Goal: Task Accomplishment & Management: Use online tool/utility

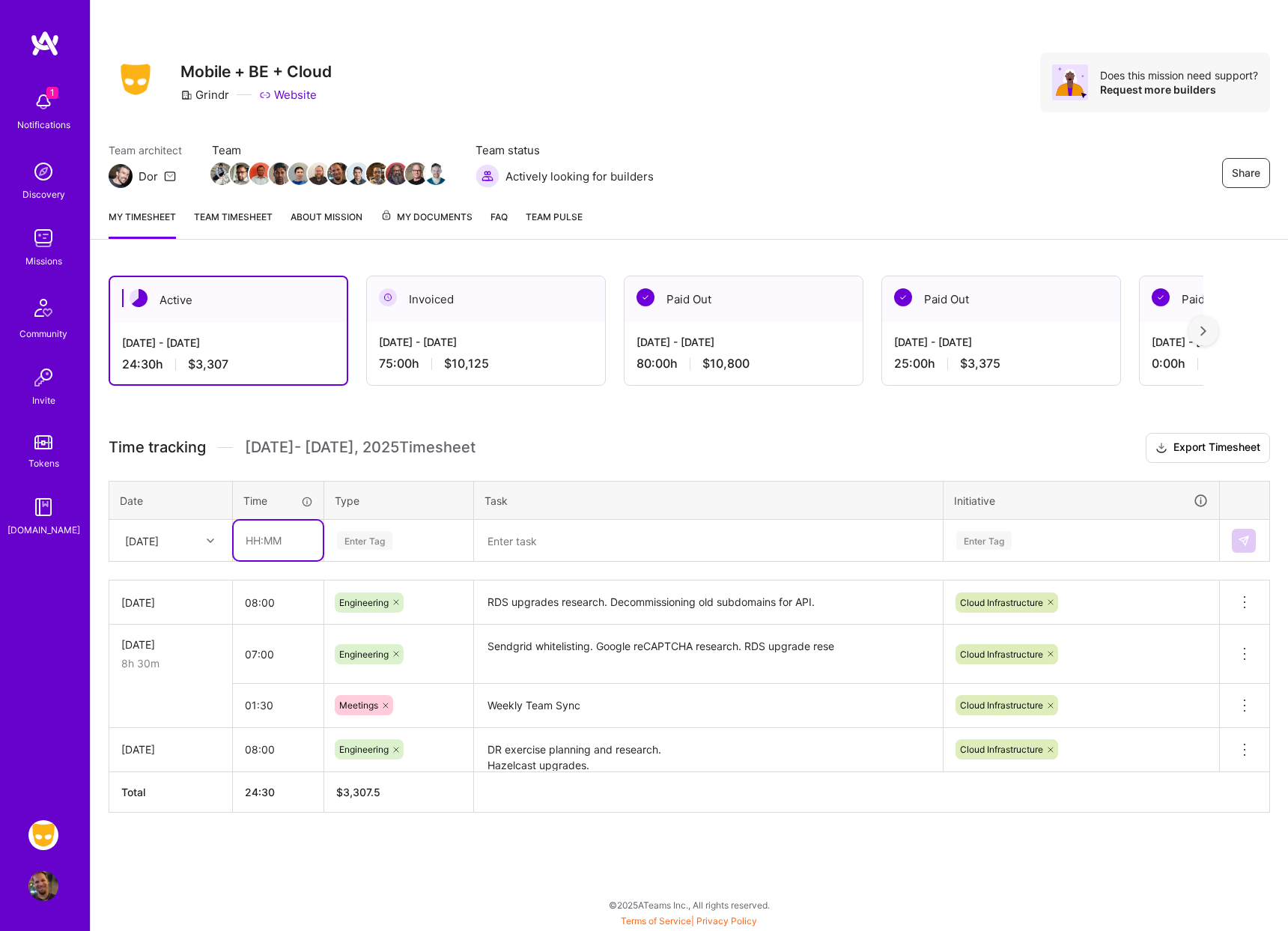
click at [265, 540] on input "text" at bounding box center [278, 540] width 89 height 40
type input "01:00"
click at [411, 540] on div "Enter Tag" at bounding box center [398, 540] width 127 height 19
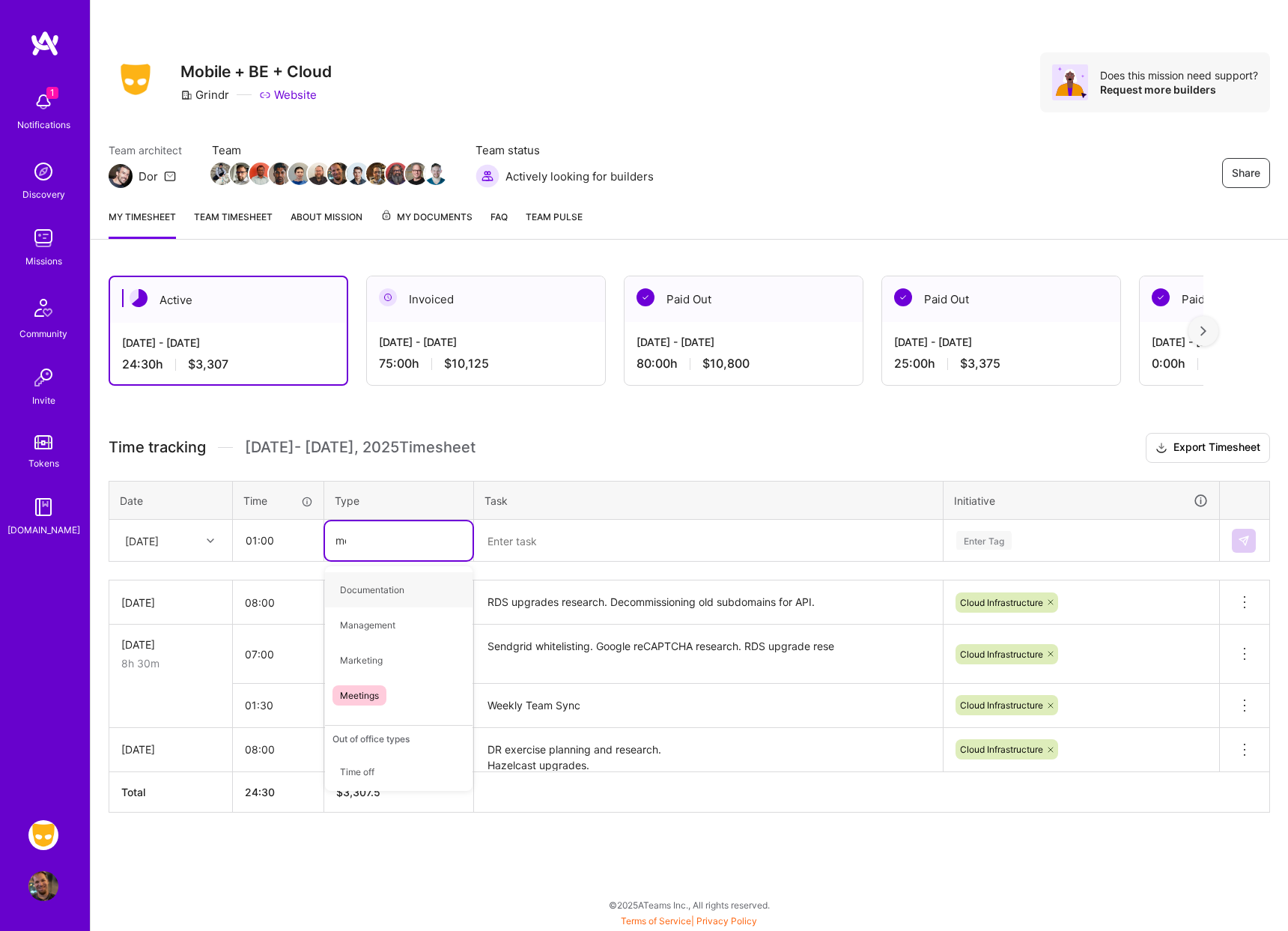
type input "mee"
click at [404, 590] on div "Meetings" at bounding box center [398, 589] width 148 height 35
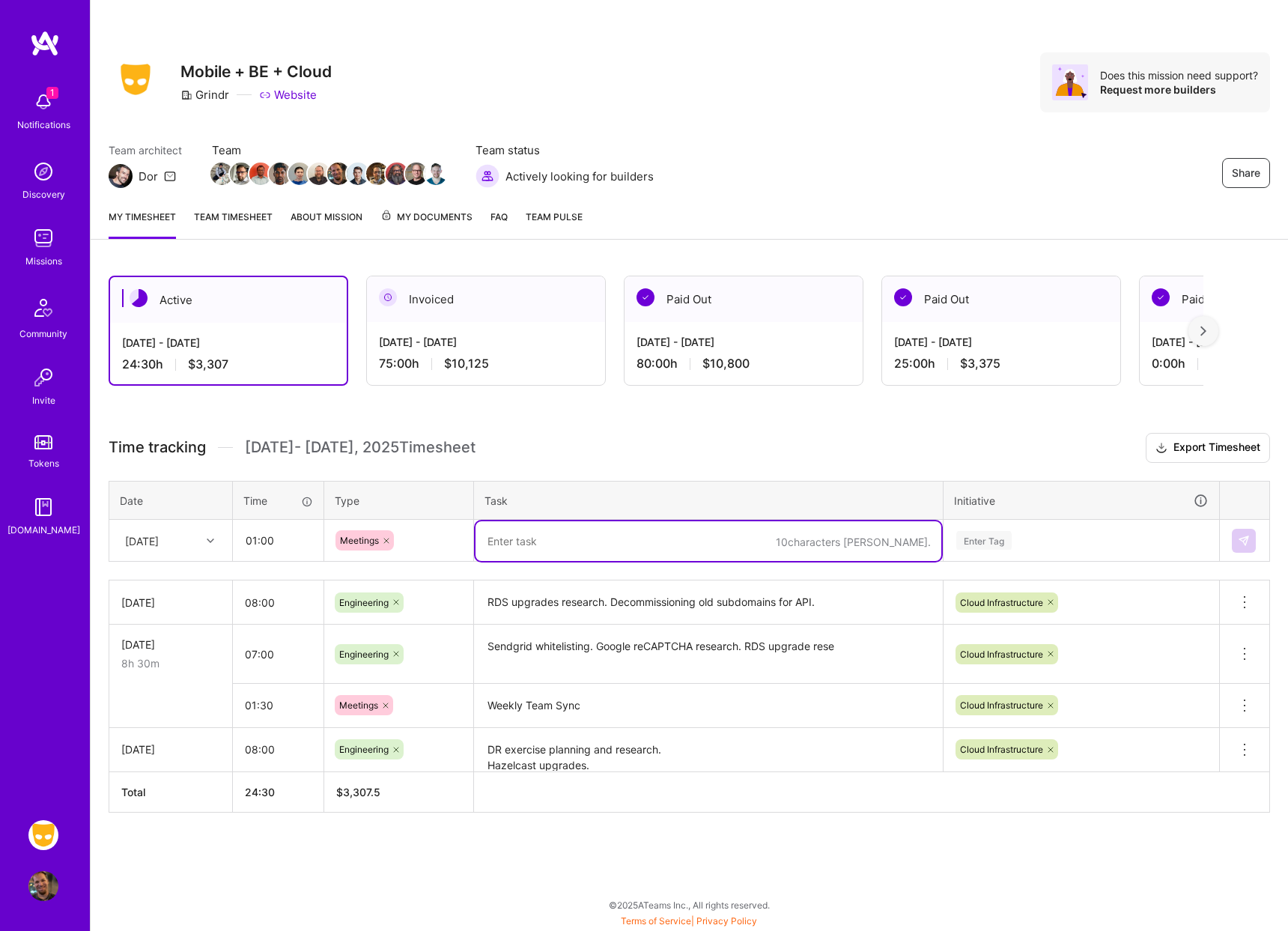
click at [568, 530] on textarea at bounding box center [708, 541] width 466 height 40
type textarea "X"
type textarea "Disaster recovery exercise planning."
click at [1000, 540] on div "Enter Tag" at bounding box center [984, 540] width 55 height 23
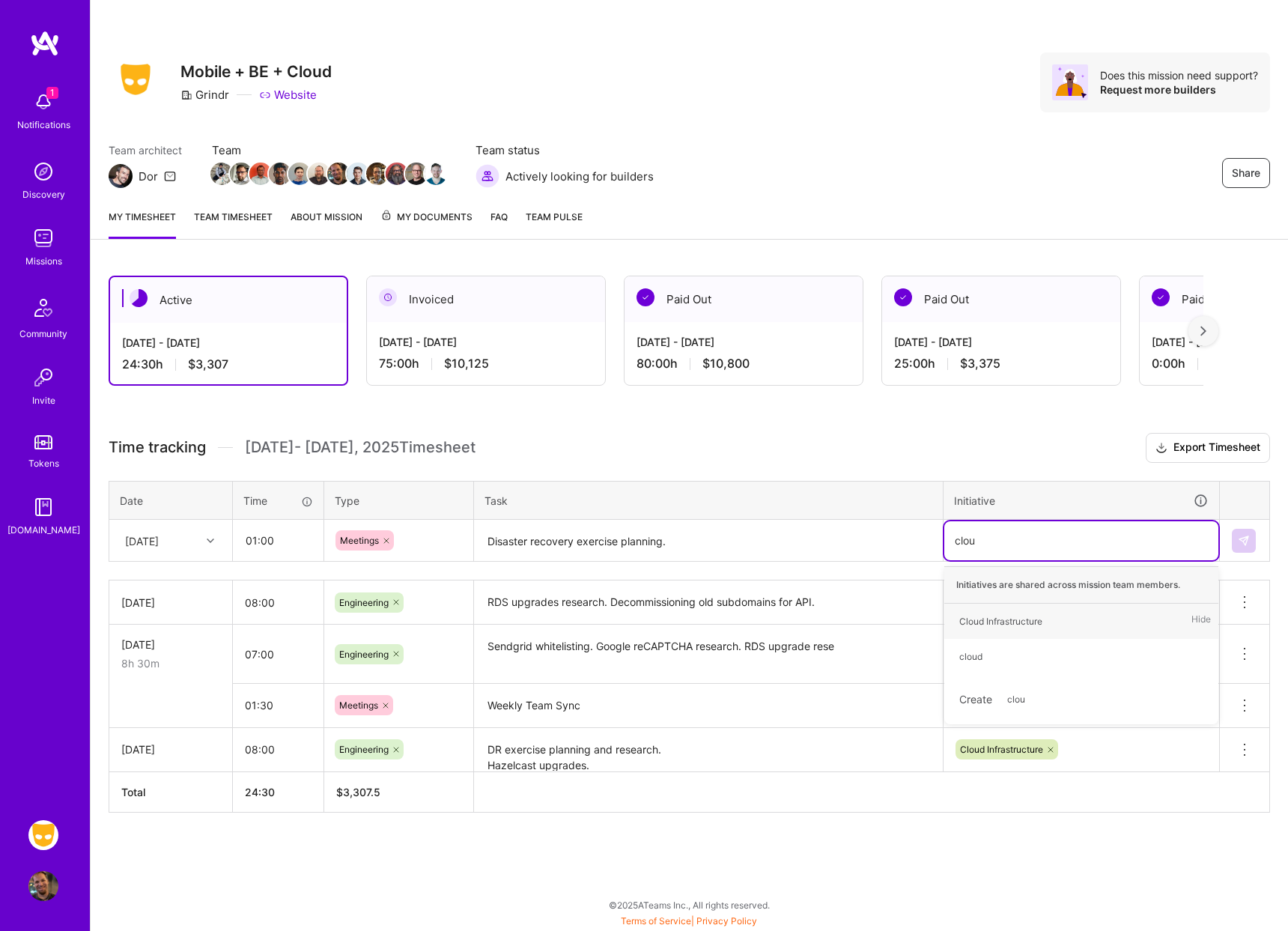
type input "cloud"
click at [1020, 614] on div "Cloud Infrastructure" at bounding box center [1001, 621] width 83 height 15
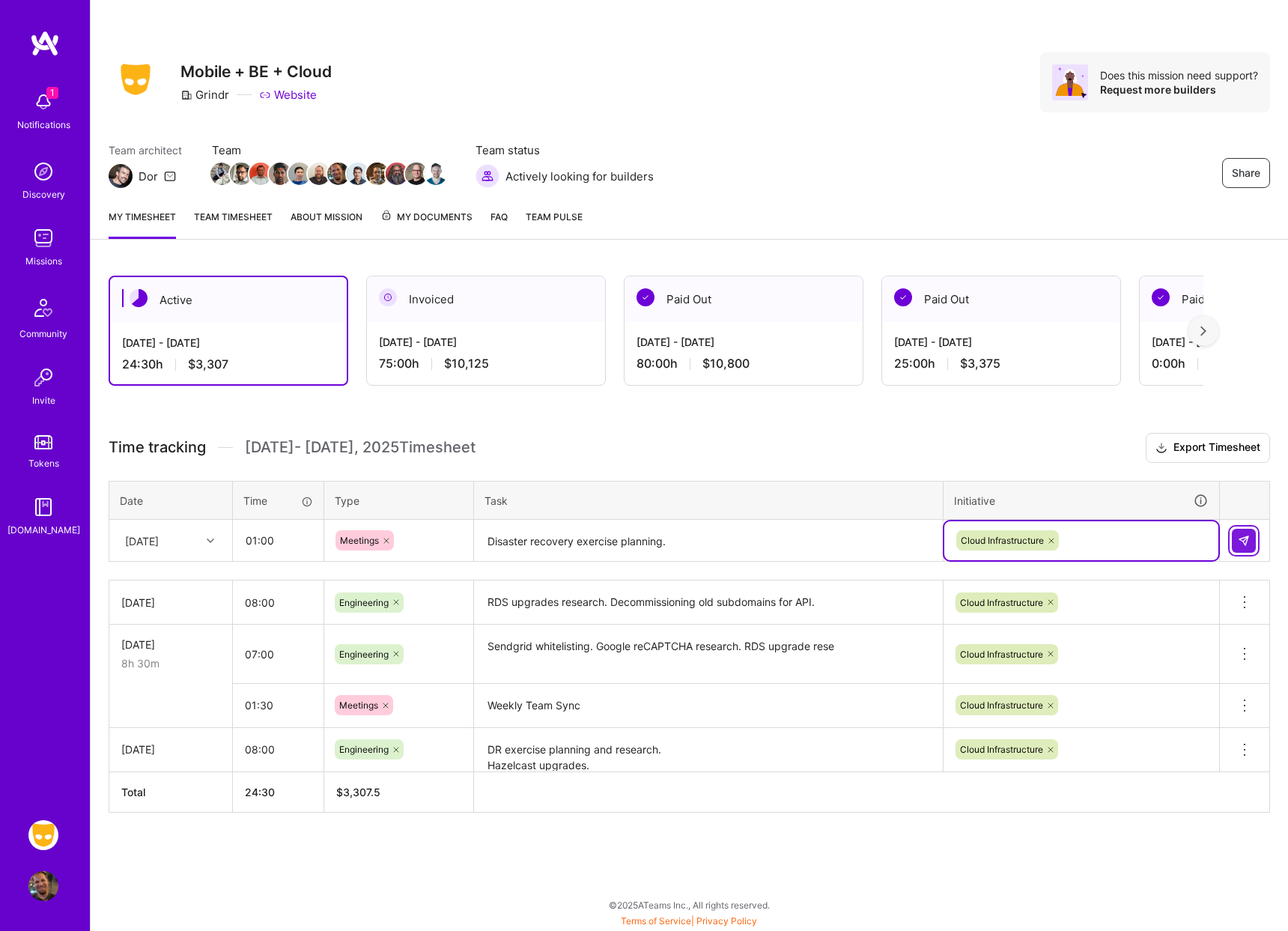
click at [1250, 540] on button at bounding box center [1243, 540] width 24 height 24
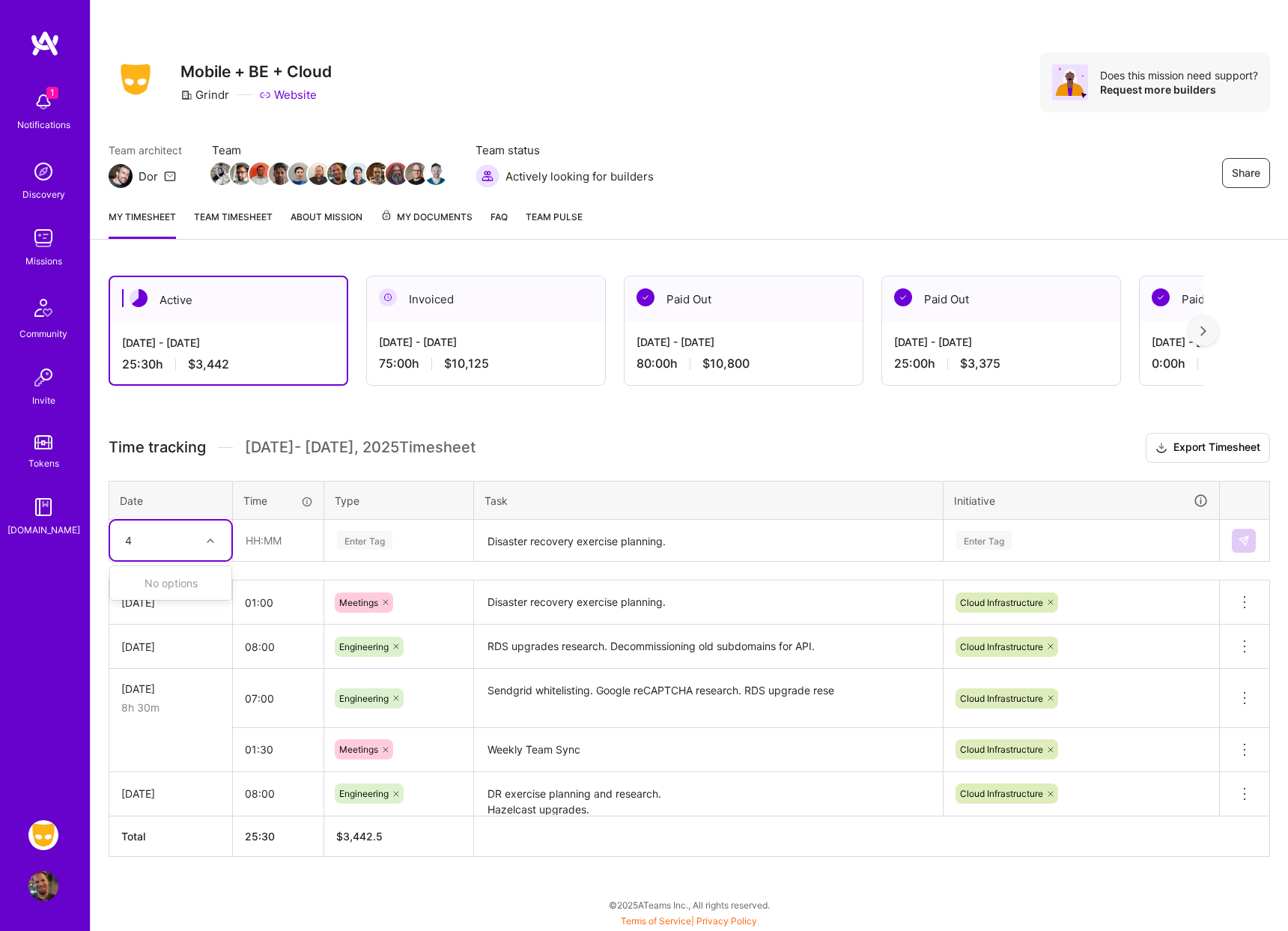
type input "4"
click at [312, 537] on input "text" at bounding box center [278, 540] width 89 height 40
type input "04:00"
click at [376, 541] on div "Enter Tag" at bounding box center [365, 540] width 55 height 23
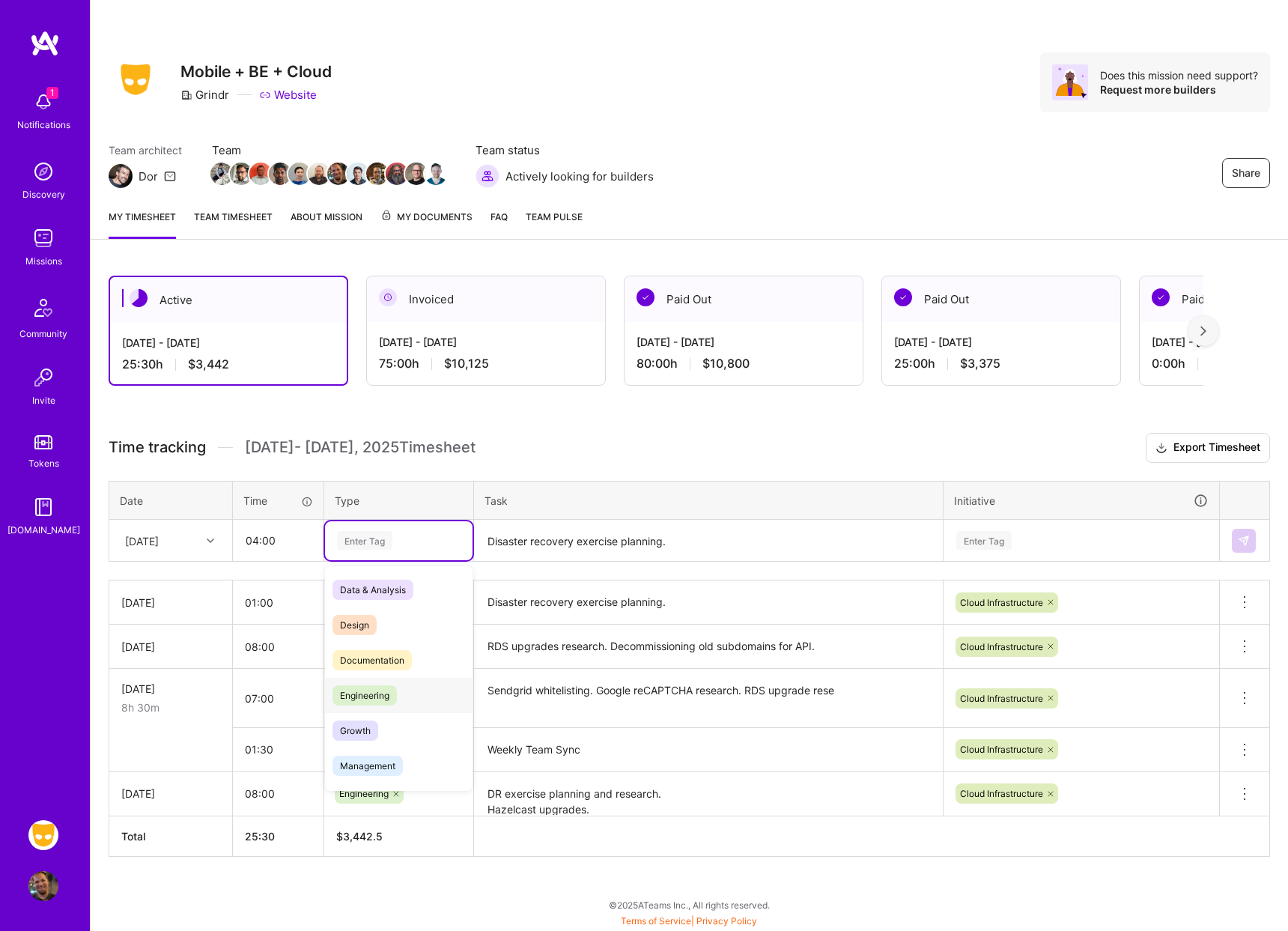
drag, startPoint x: 376, startPoint y: 685, endPoint x: 405, endPoint y: 646, distance: 48.6
click at [377, 686] on span "Engineering" at bounding box center [364, 695] width 64 height 20
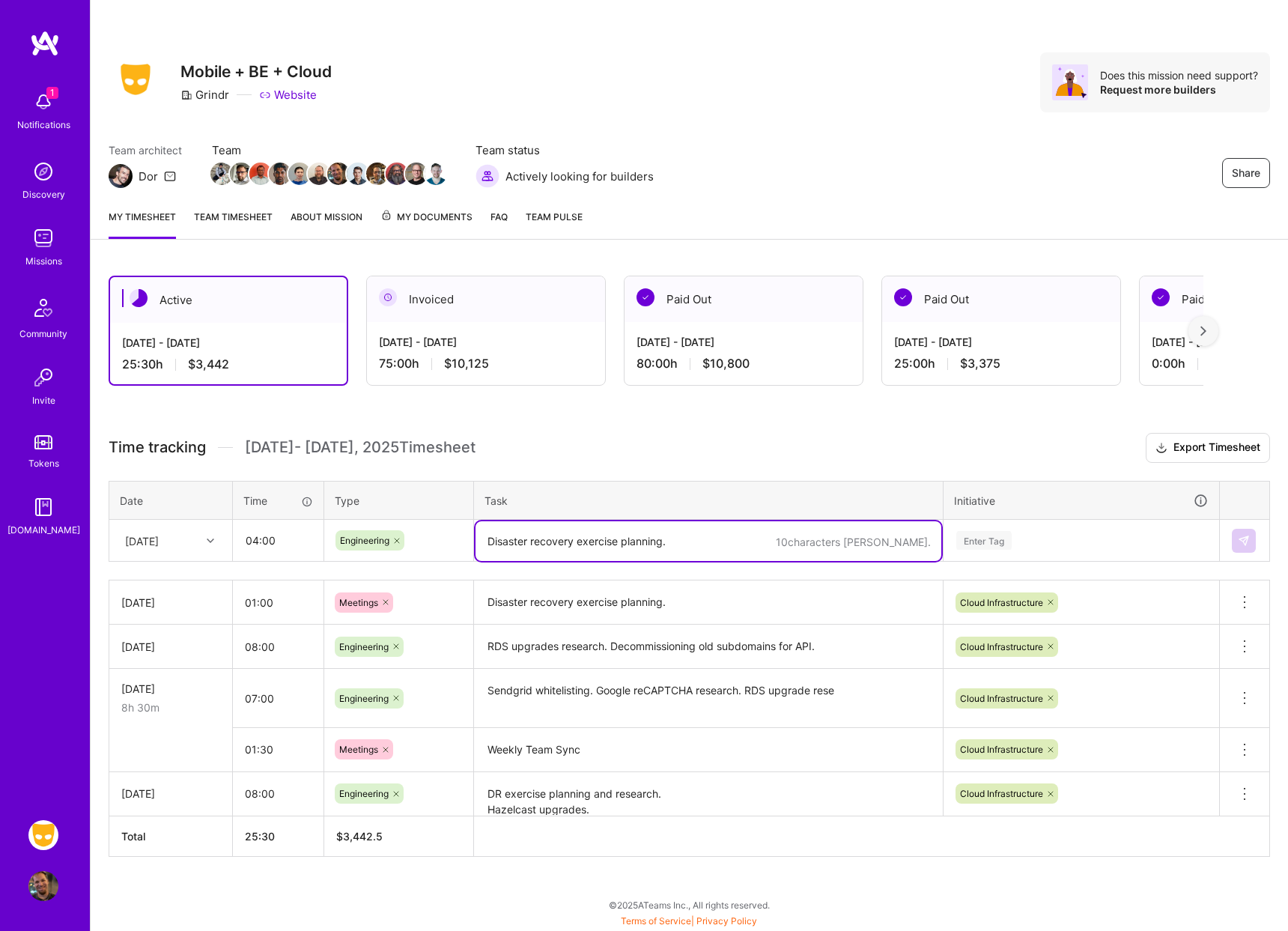
click at [505, 549] on textarea "Disaster recovery exercise planning." at bounding box center [708, 541] width 466 height 40
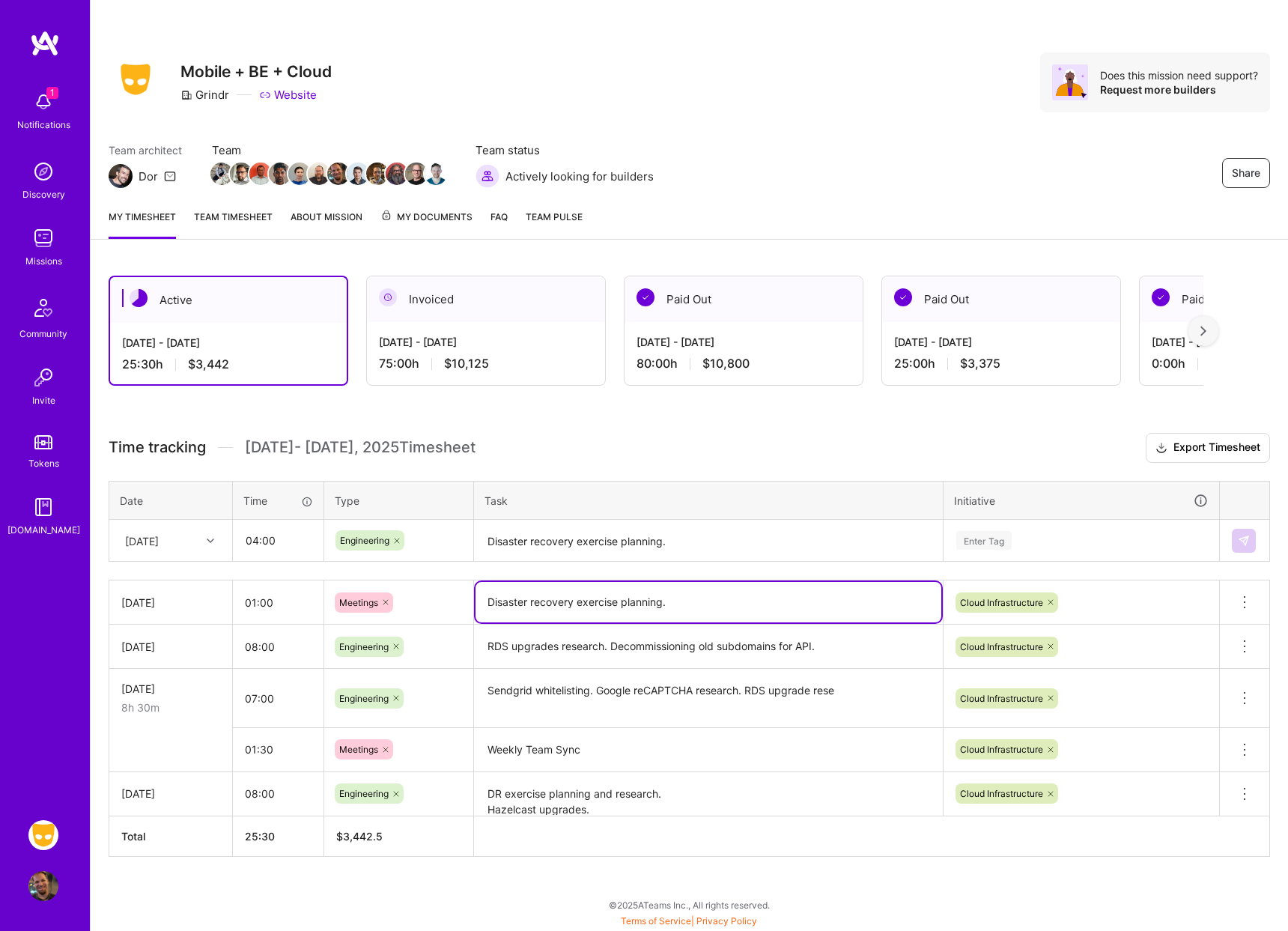
drag, startPoint x: 686, startPoint y: 604, endPoint x: 524, endPoint y: 585, distance: 163.1
click at [524, 585] on textarea "Disaster recovery exercise planning." at bounding box center [708, 603] width 466 height 40
click at [576, 540] on textarea "Disaster recovery exercise planning." at bounding box center [708, 541] width 466 height 40
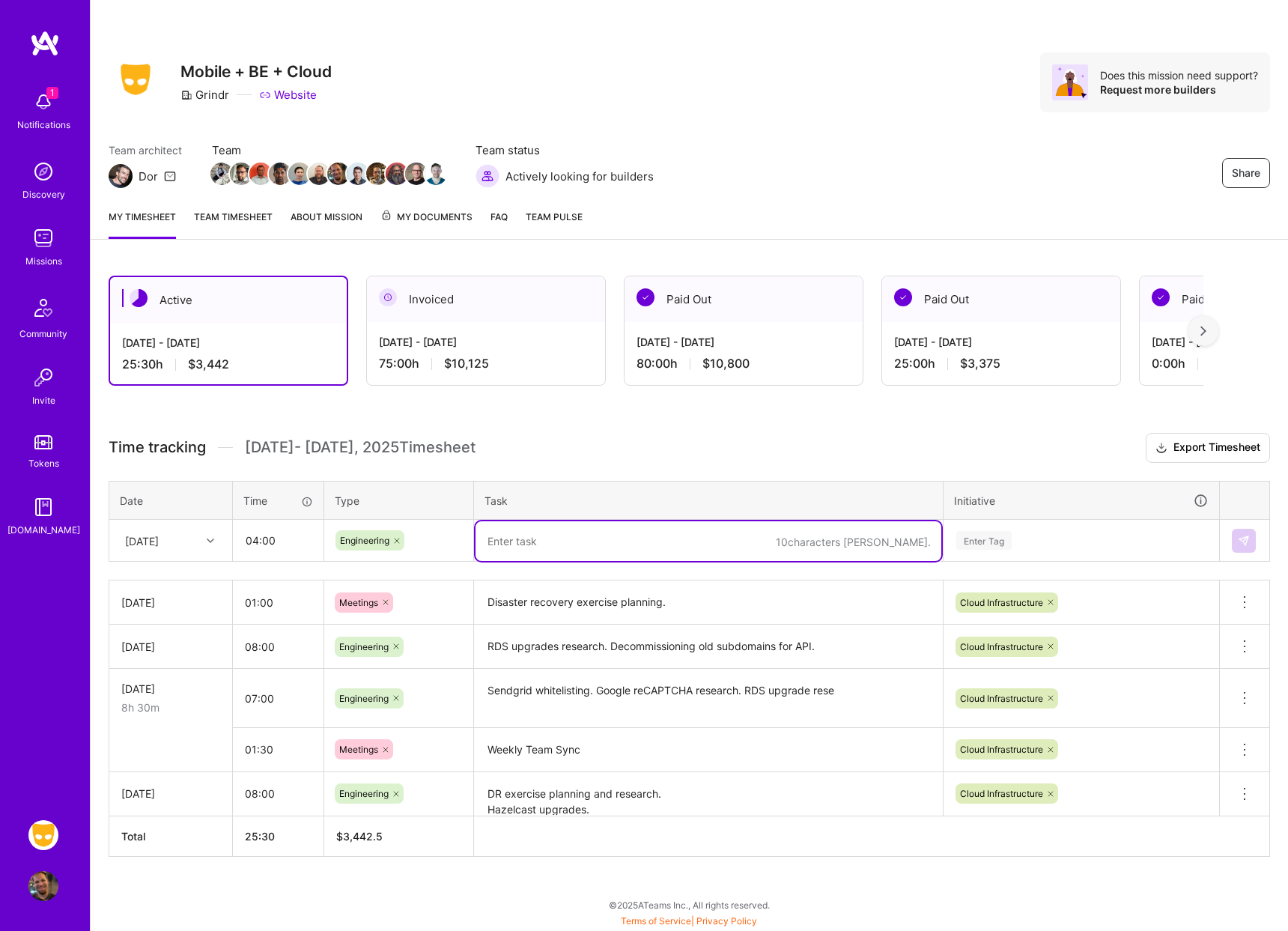
paste textarea "Disaster recovery exercise planning."
type textarea "Disaster recovery exercise planning."
drag, startPoint x: 576, startPoint y: 544, endPoint x: 672, endPoint y: 547, distance: 96.0
click at [672, 547] on textarea "Disaster recovery exercise planning." at bounding box center [708, 541] width 466 height 40
drag, startPoint x: 576, startPoint y: 539, endPoint x: 467, endPoint y: 537, distance: 109.0
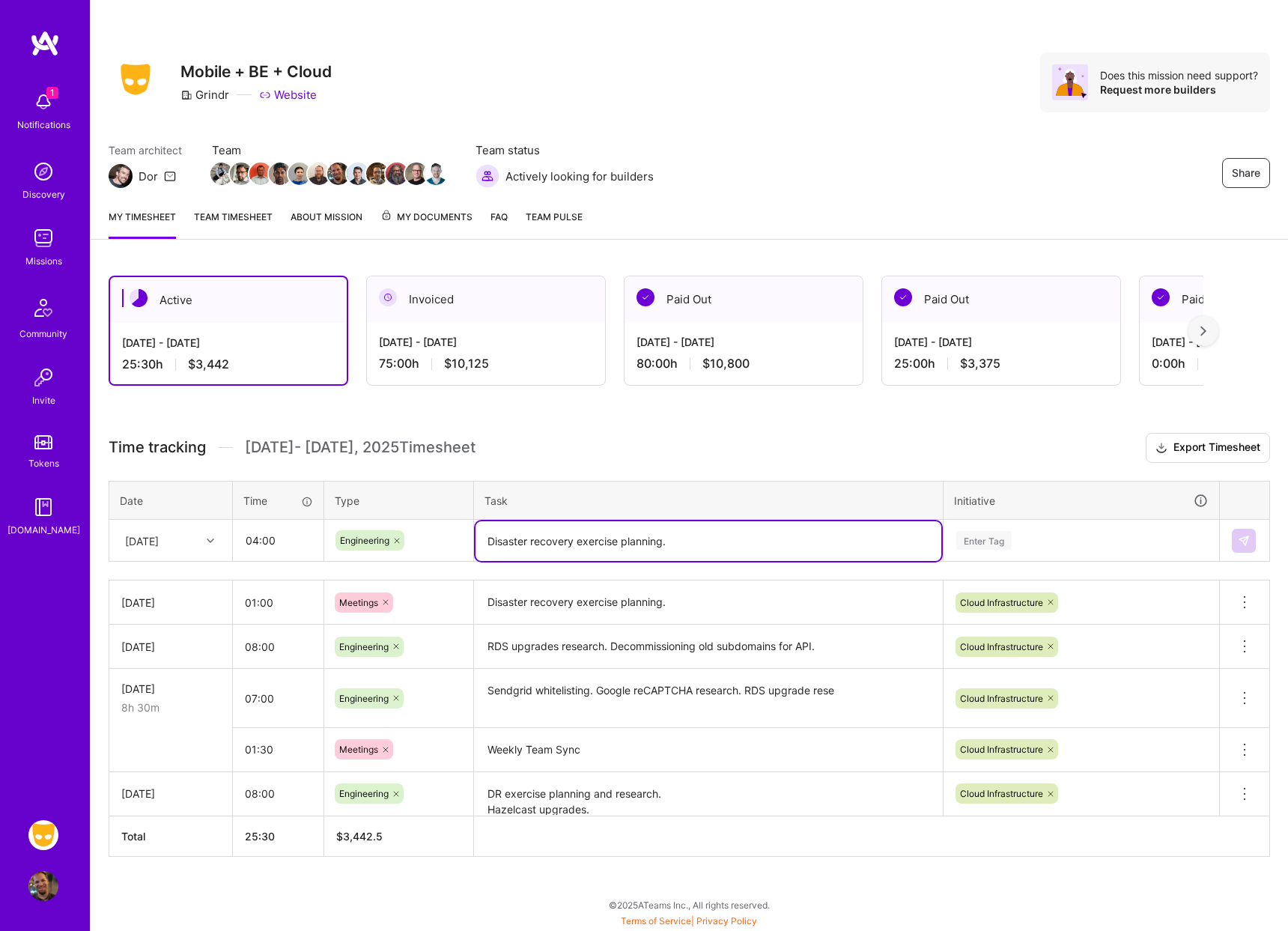
click at [467, 537] on tr "[DATE] 04:00 Engineering Disaster recovery exercise planning. Enter Tag" at bounding box center [690, 540] width 1161 height 42
type textarea "Postgres RDS upgrades review."
click at [1006, 540] on div "Enter Tag" at bounding box center [984, 540] width 55 height 23
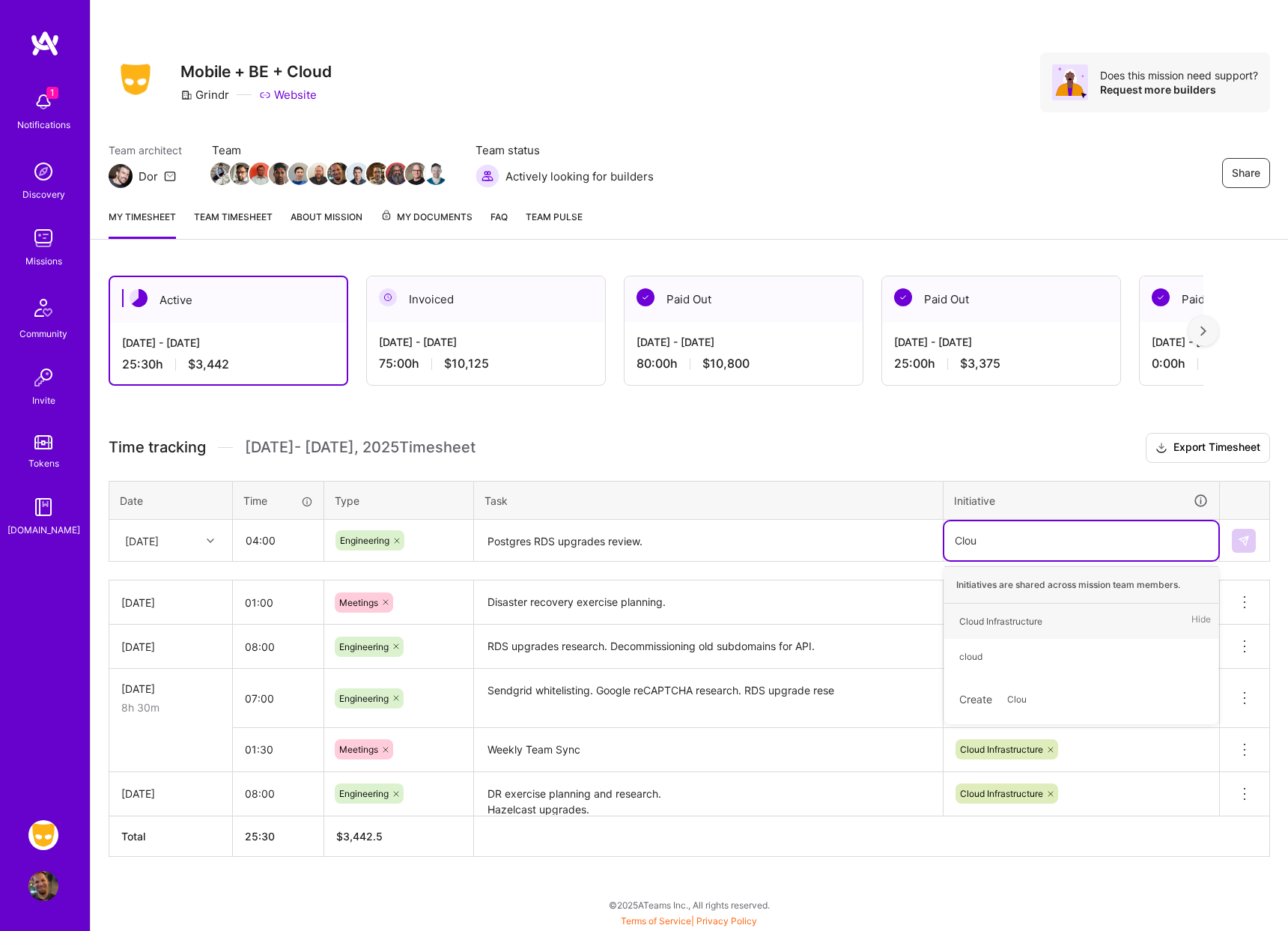
type input "Cloud"
click at [1028, 617] on div "Cloud Infrastructure" at bounding box center [1001, 621] width 83 height 15
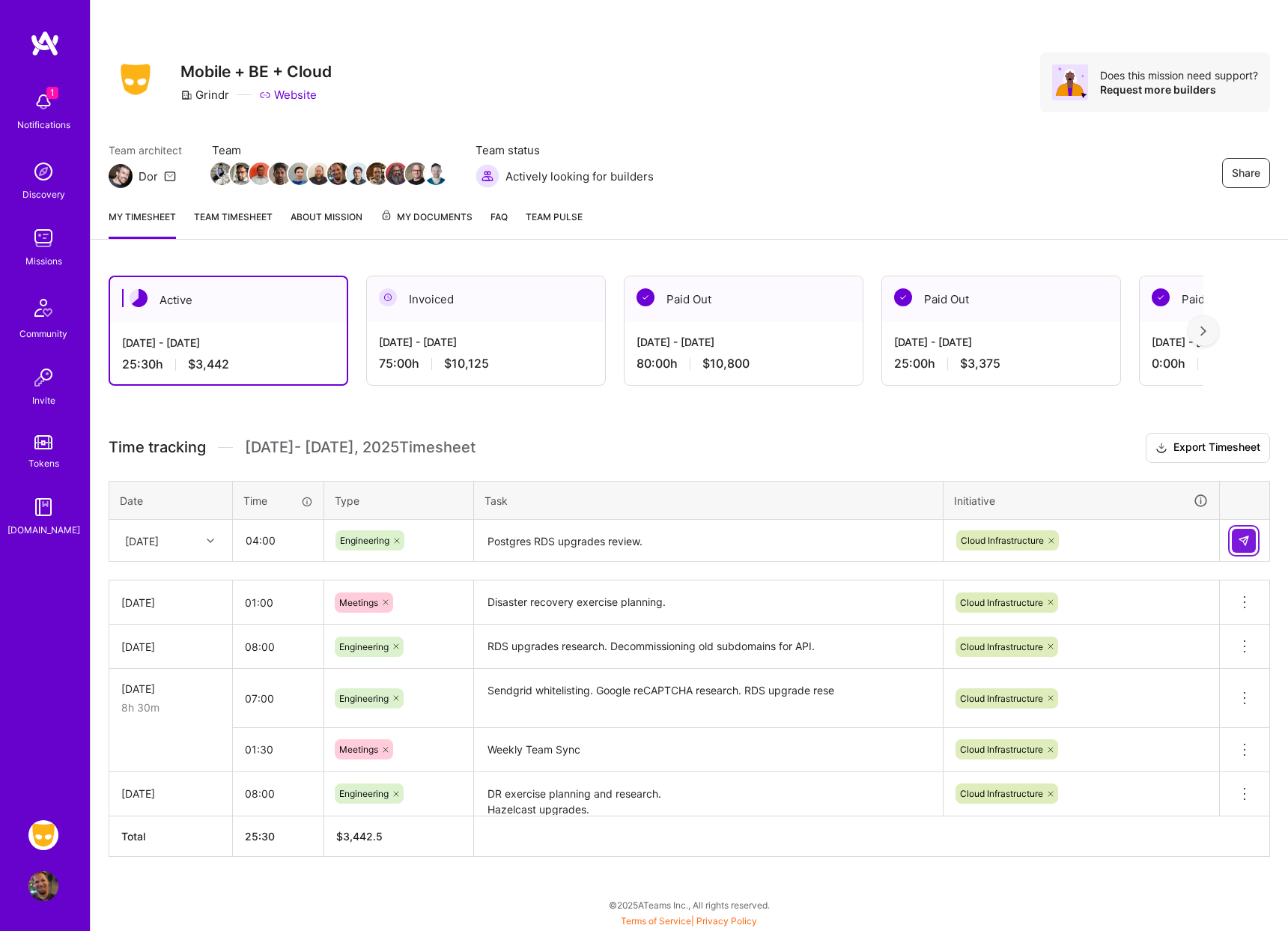
click at [1245, 540] on img at bounding box center [1244, 540] width 12 height 12
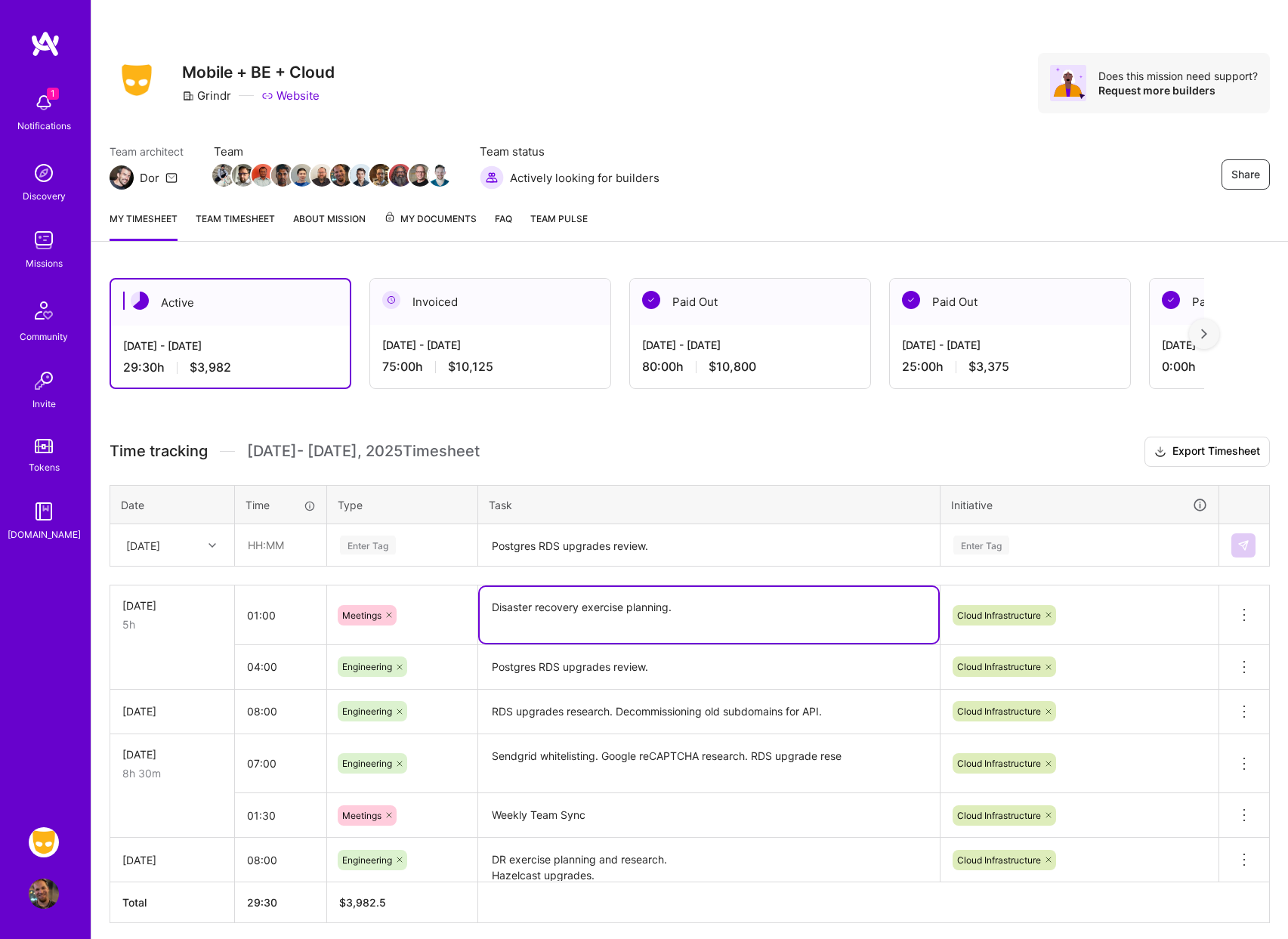
click at [731, 592] on textarea "Disaster recovery exercise planning." at bounding box center [709, 615] width 459 height 56
click at [736, 612] on textarea "Disaster recovery exercise planning." at bounding box center [709, 615] width 459 height 56
click at [714, 672] on textarea "Postgres RDS upgrades review." at bounding box center [709, 666] width 459 height 41
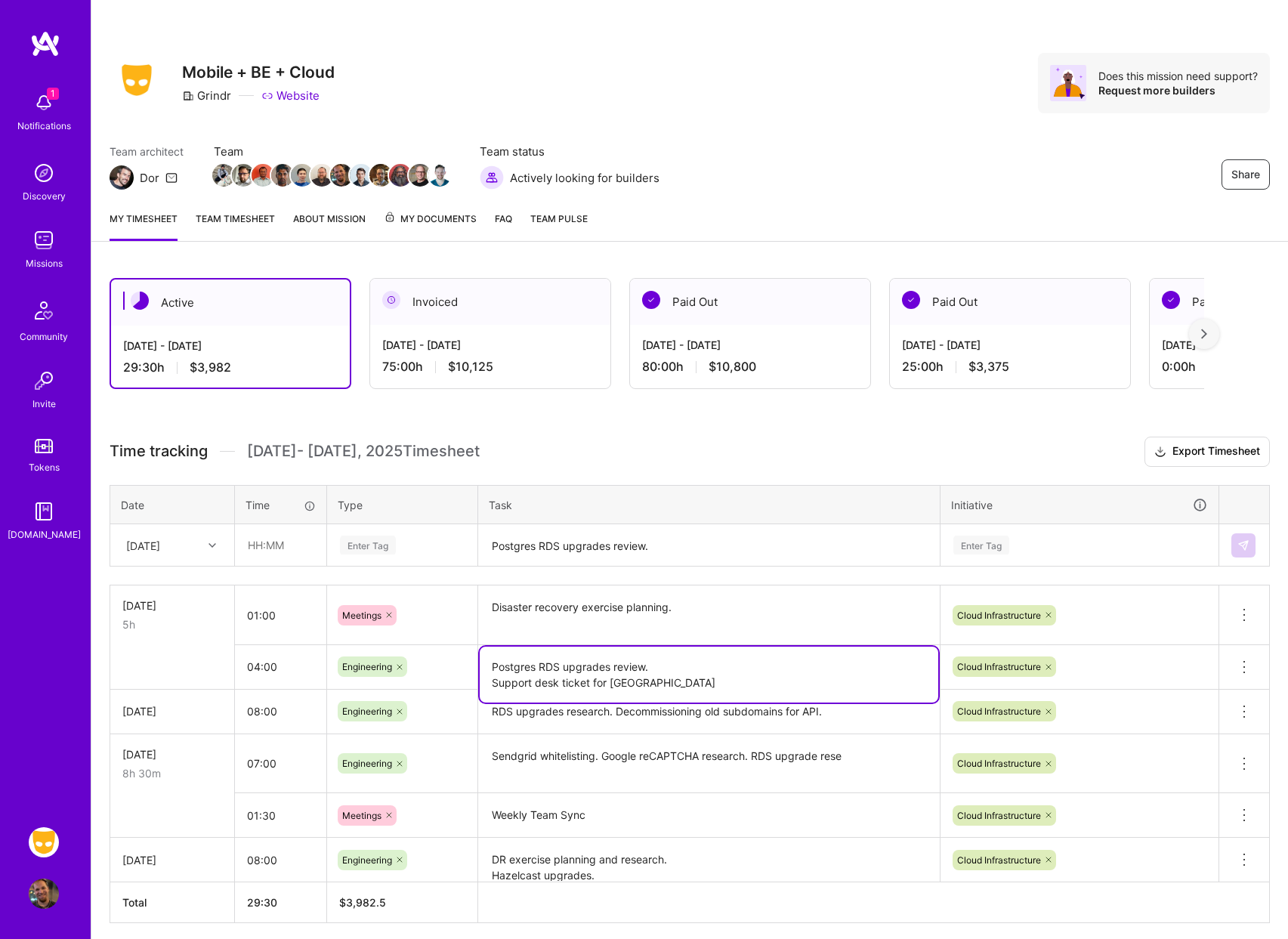
scroll to position [58, 0]
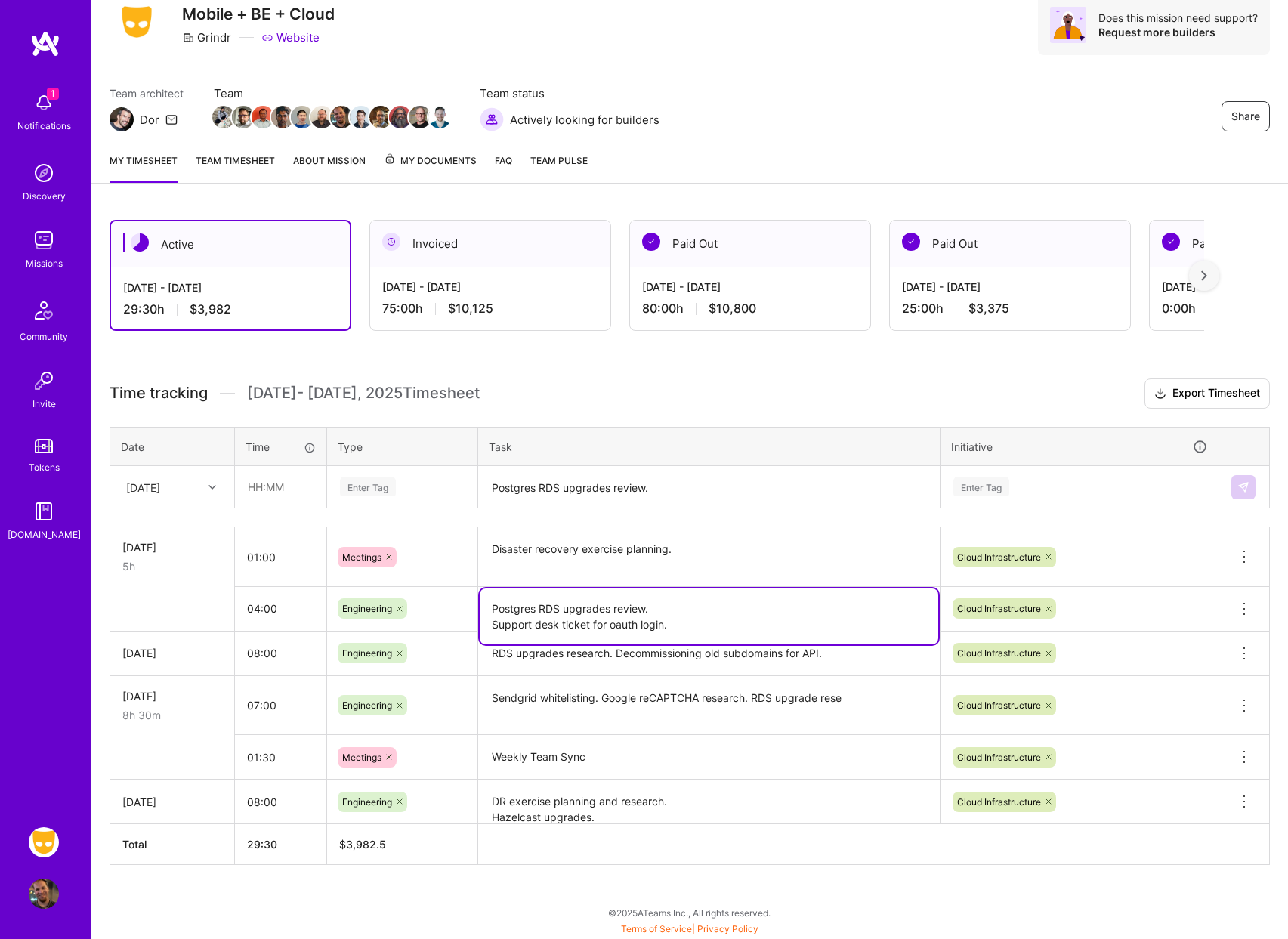
type textarea "Postgres RDS upgrades review. Support desk ticket for oauth login."
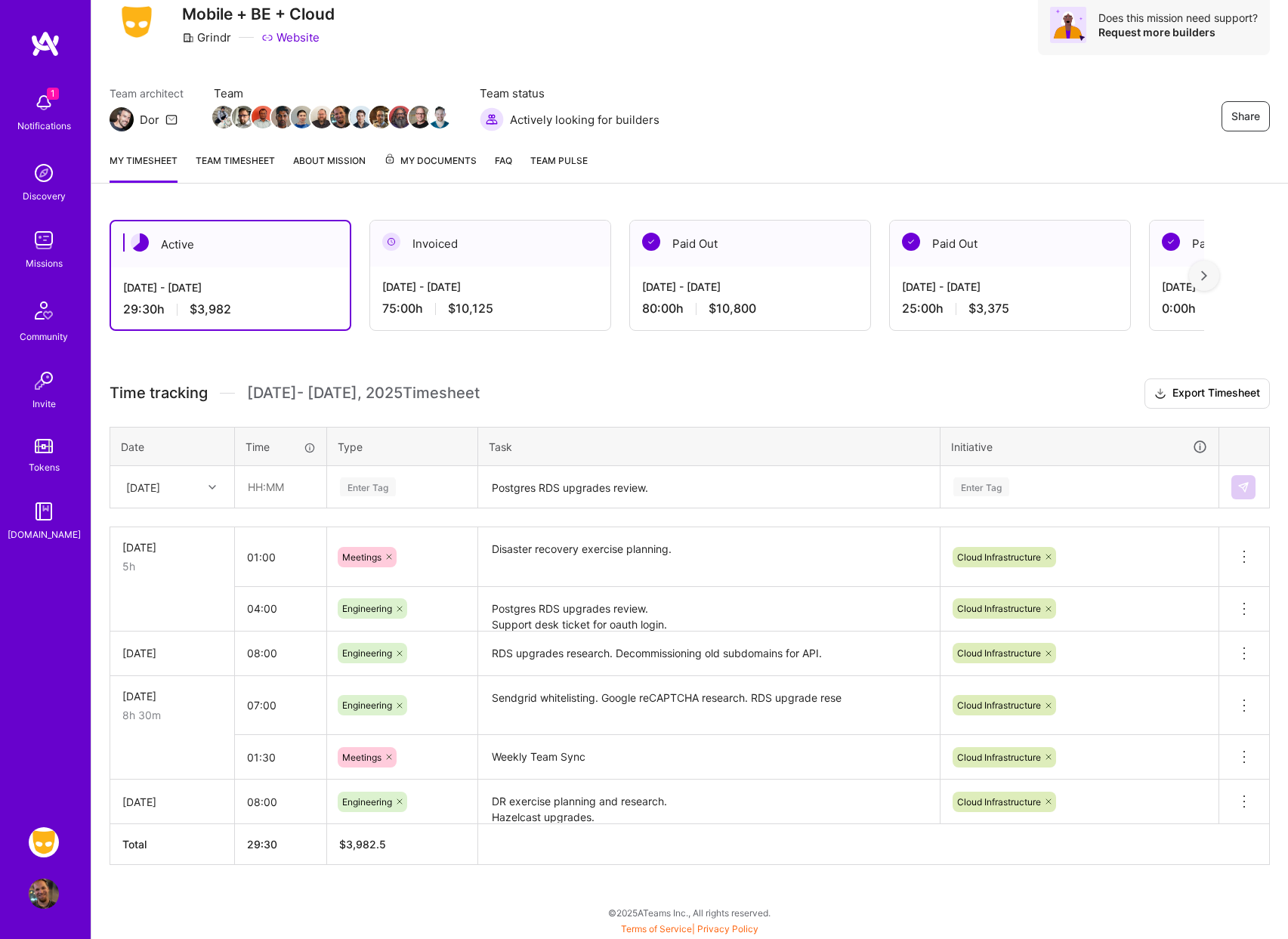
click at [937, 401] on h3 "Time tracking [DATE] - [DATE] Timesheet Export Timesheet" at bounding box center [690, 393] width 1161 height 30
